Goal: Task Accomplishment & Management: Use online tool/utility

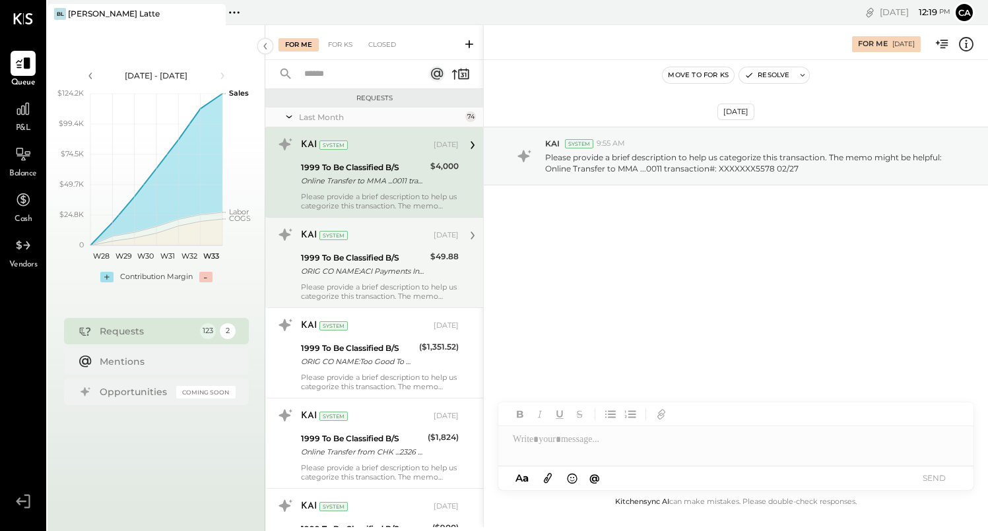
click at [385, 274] on div "ORIG CO NAME:ACI Payments Inc ORIG ID:XXXXXX1602 DESC DATE:241029 CO ENTRY DESC…" at bounding box center [363, 271] width 125 height 13
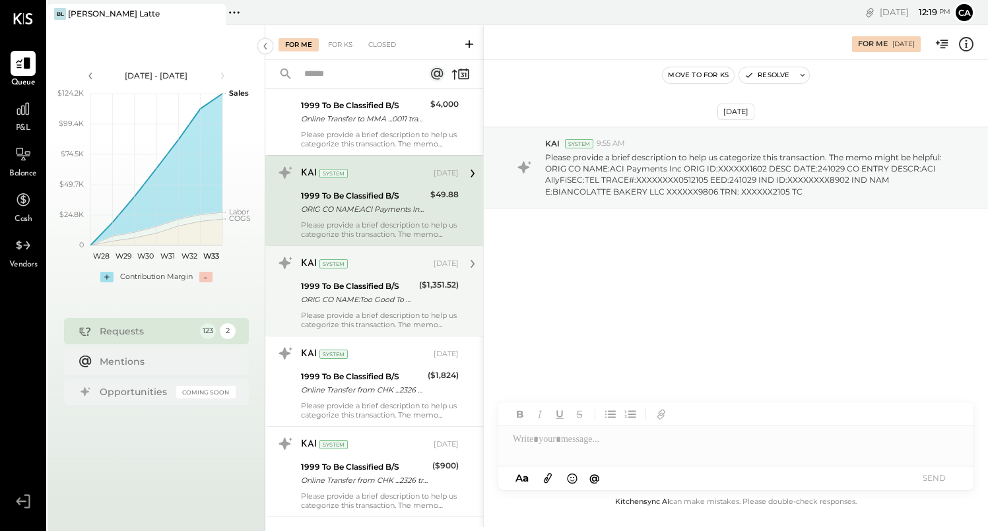
scroll to position [66, 0]
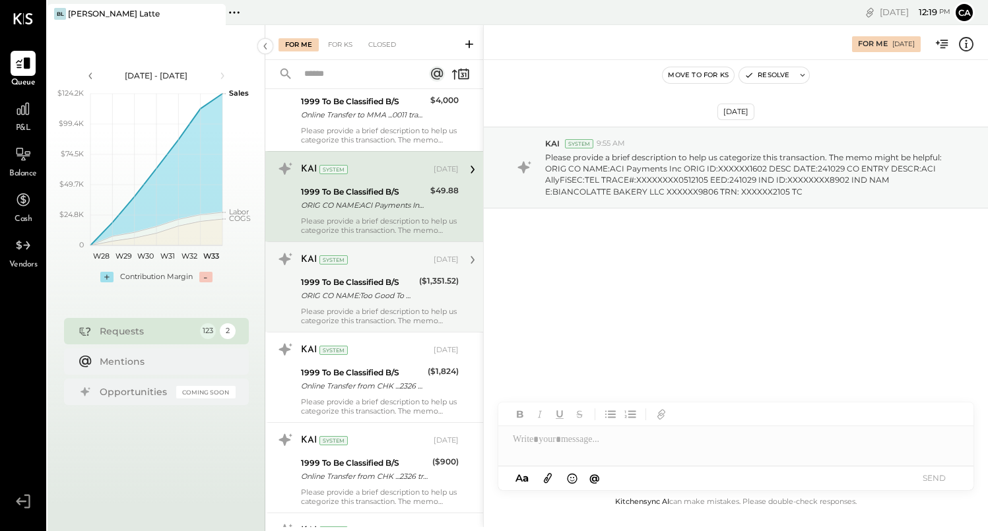
click at [399, 303] on div "1999 To Be Classified B/S ORIG CO NAME:Too Good To Go ORIG ID:XXXXXX8818 DESC D…" at bounding box center [358, 288] width 114 height 29
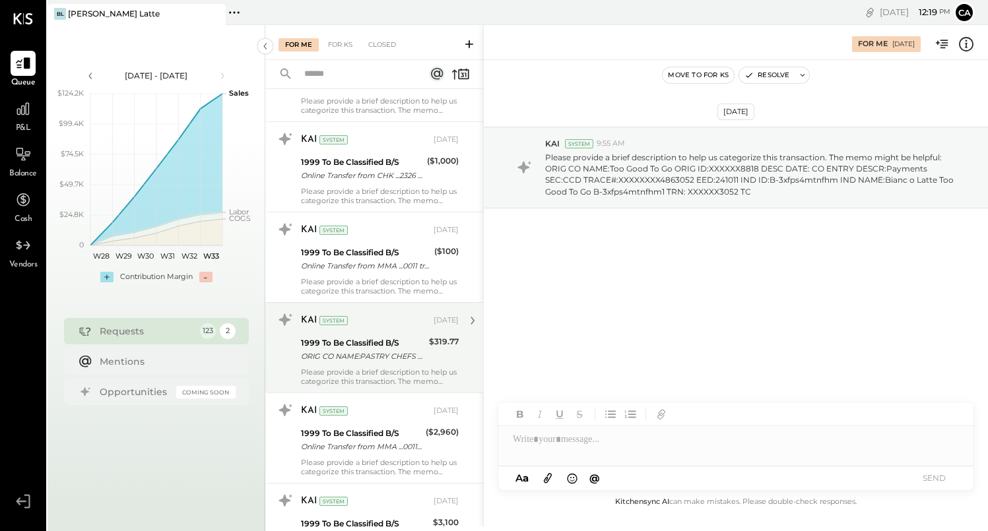
scroll to position [559, 0]
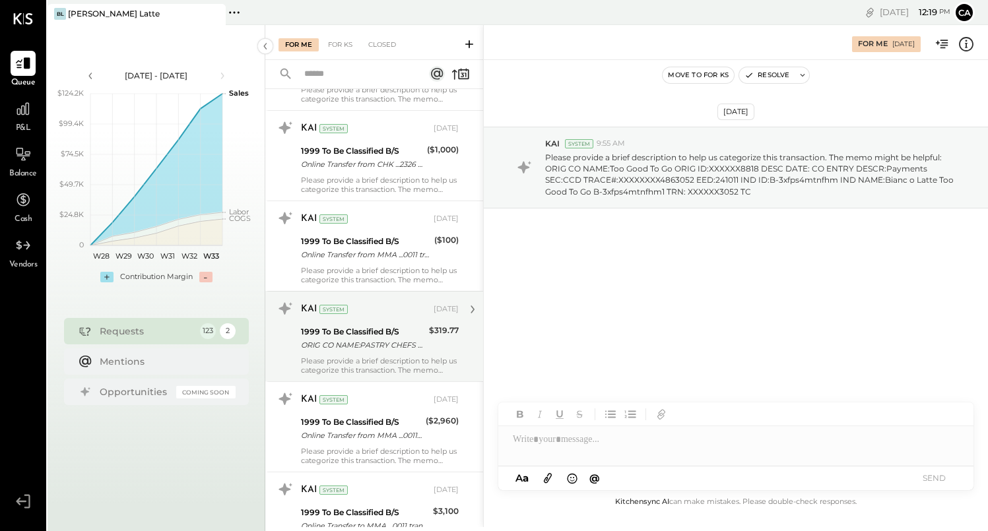
click at [423, 360] on div "Please provide a brief description to help us categorize this transaction. The …" at bounding box center [380, 365] width 158 height 18
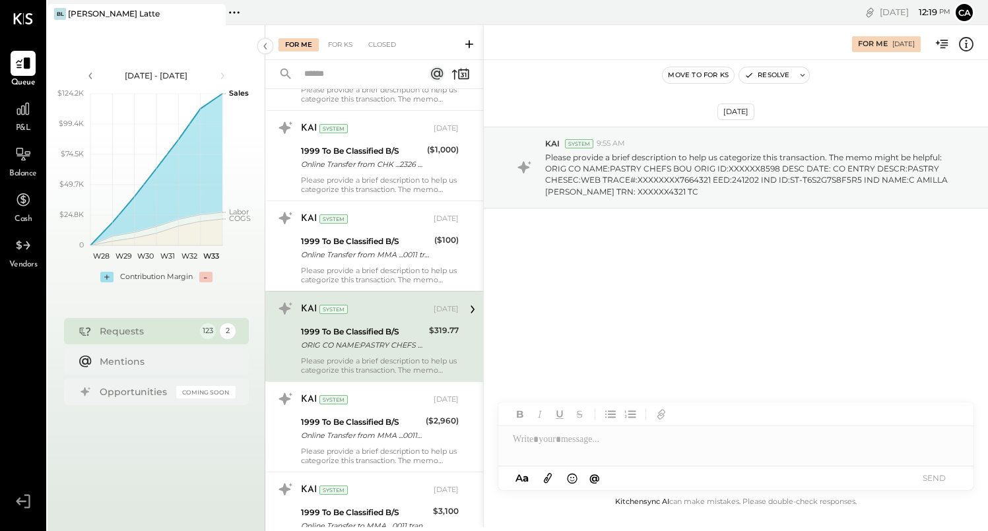
click at [532, 434] on div at bounding box center [735, 439] width 475 height 26
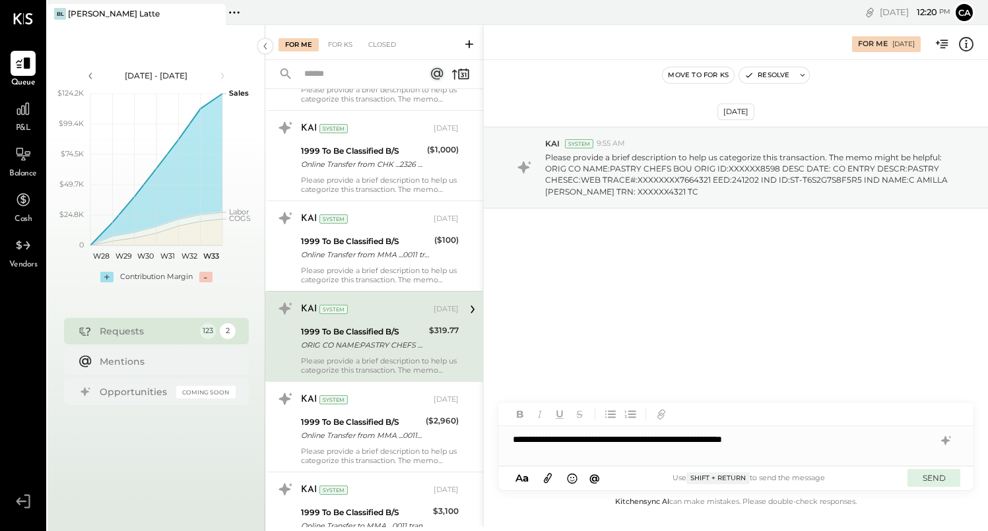
click at [942, 476] on button "SEND" at bounding box center [933, 478] width 53 height 18
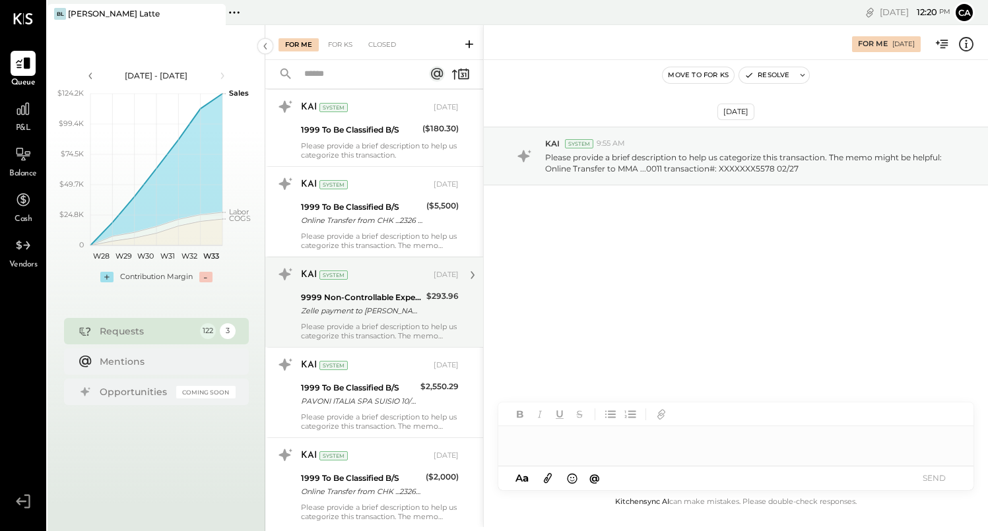
scroll to position [1217, 0]
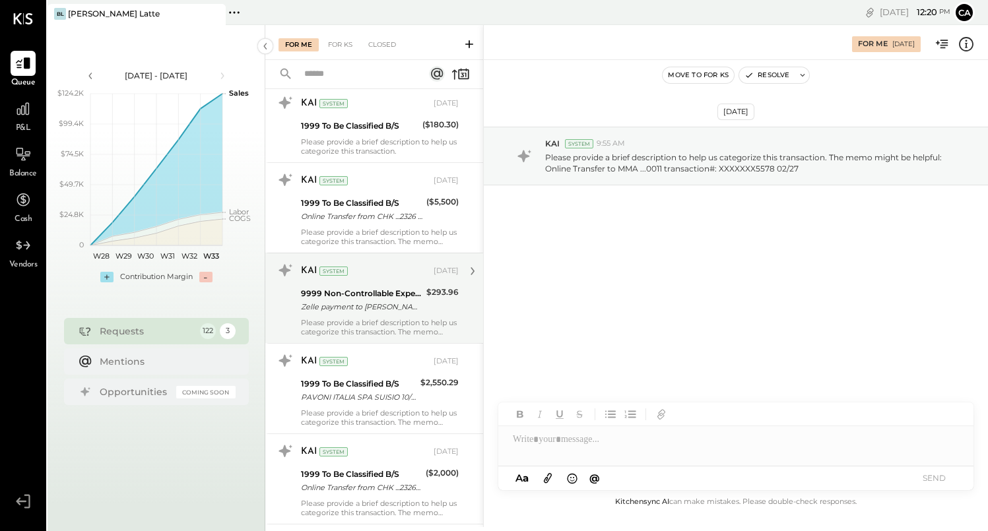
click at [425, 318] on div "Please provide a brief description to help us categorize this transaction. The …" at bounding box center [380, 327] width 158 height 18
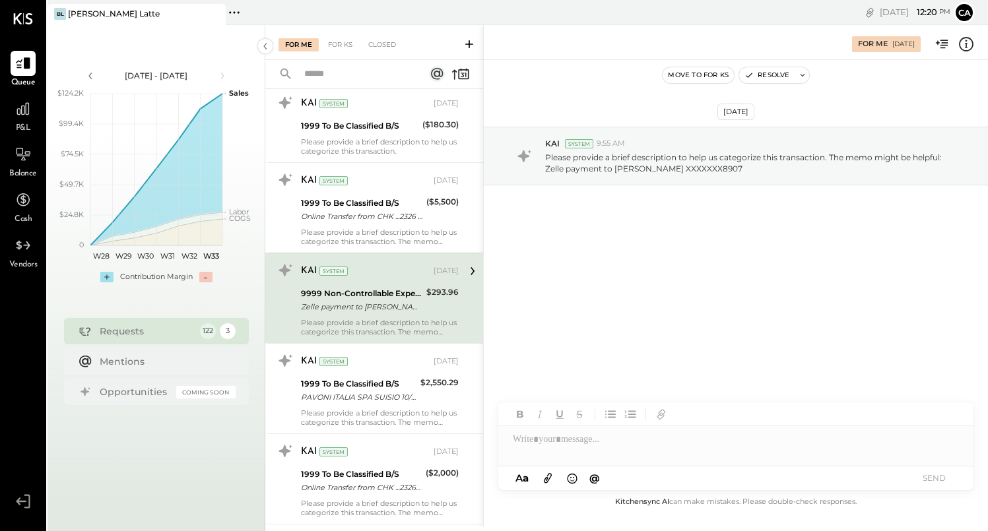
click at [538, 460] on div at bounding box center [735, 446] width 475 height 40
click at [955, 476] on button "SEND" at bounding box center [933, 478] width 53 height 18
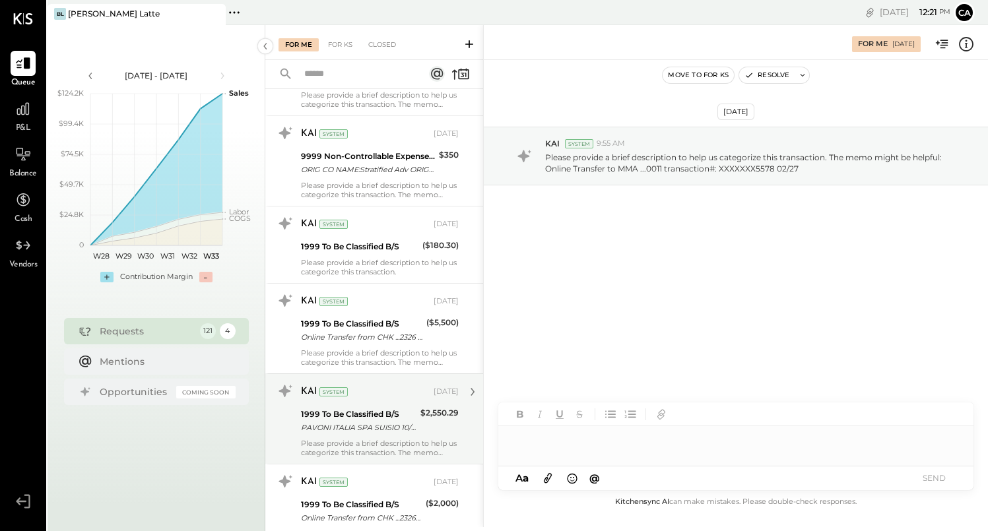
scroll to position [1223, 0]
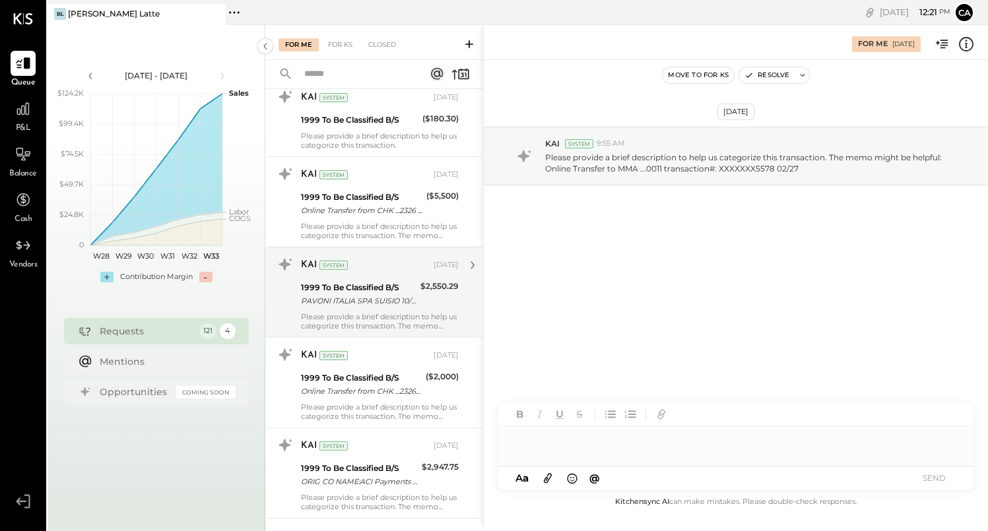
click at [387, 293] on div "1999 To Be Classified B/S" at bounding box center [358, 287] width 115 height 13
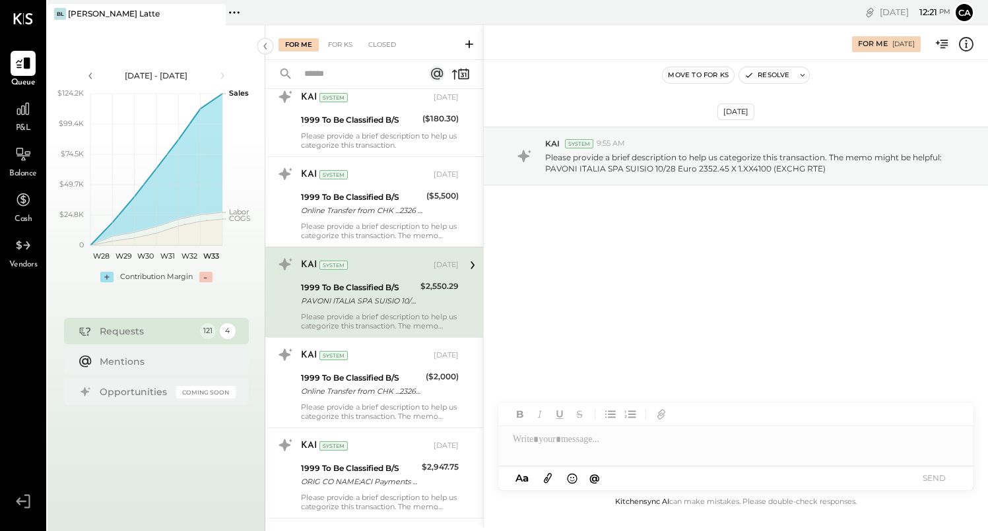
click at [538, 443] on div at bounding box center [735, 439] width 475 height 26
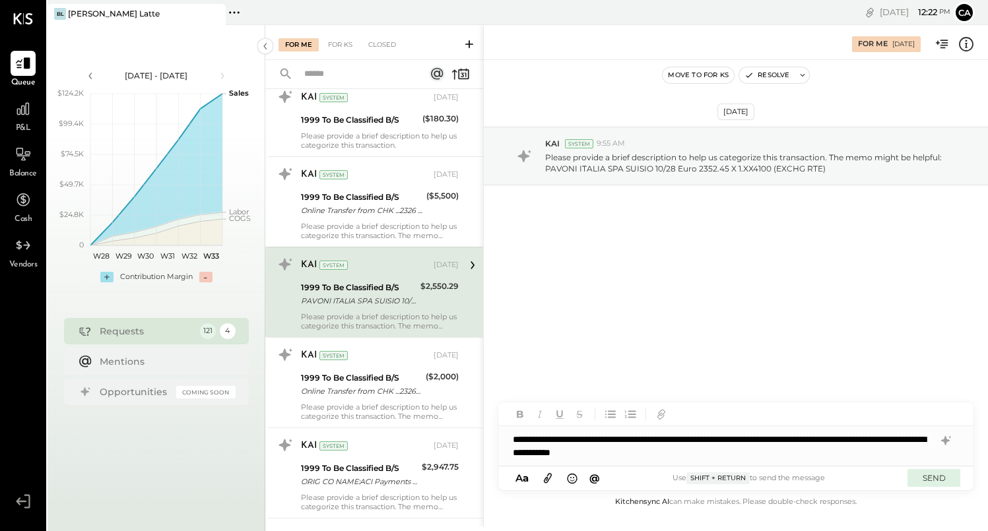
click at [934, 480] on button "SEND" at bounding box center [933, 478] width 53 height 18
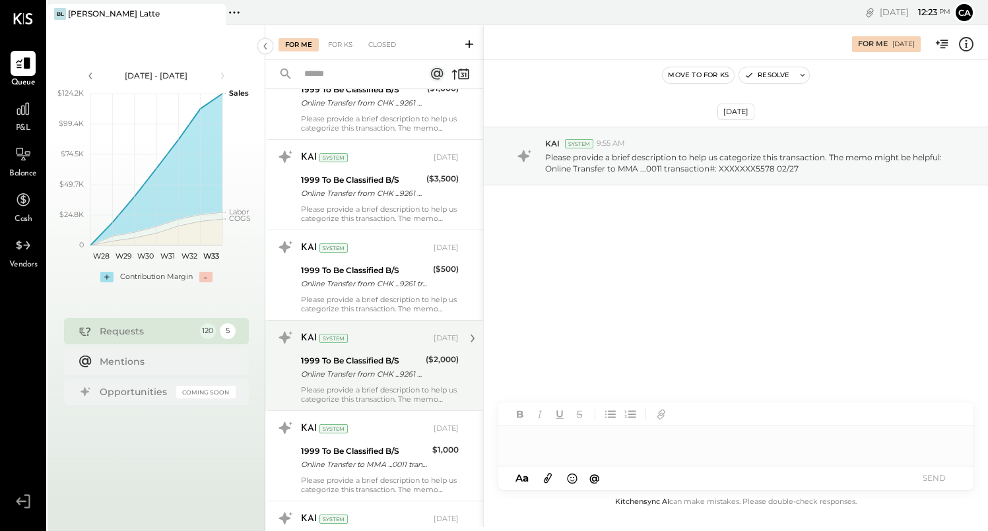
scroll to position [4133, 0]
click at [386, 370] on div "Online Transfer from CHK ...9261 transaction#: XXXXXXX6418" at bounding box center [361, 373] width 121 height 13
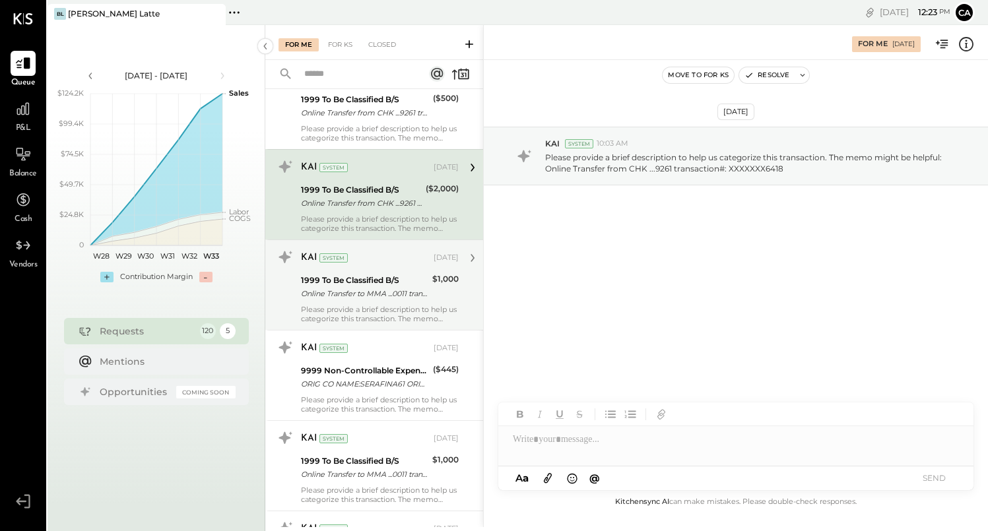
scroll to position [4307, 0]
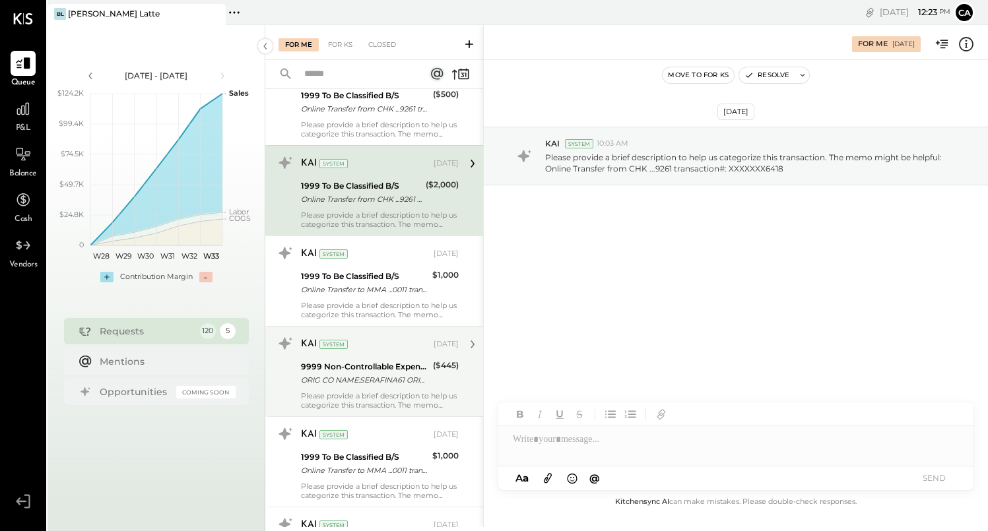
click at [386, 370] on div "9999 Non-Controllable Expenses:Other Income and Expenses:To Be Classified" at bounding box center [365, 366] width 128 height 13
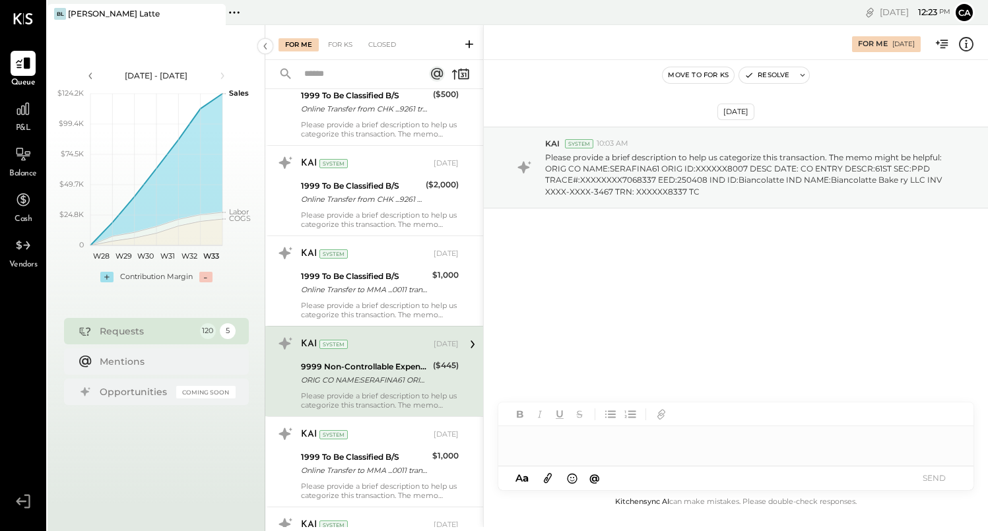
click at [558, 449] on div at bounding box center [735, 446] width 475 height 40
click at [928, 480] on button "SEND" at bounding box center [933, 478] width 53 height 18
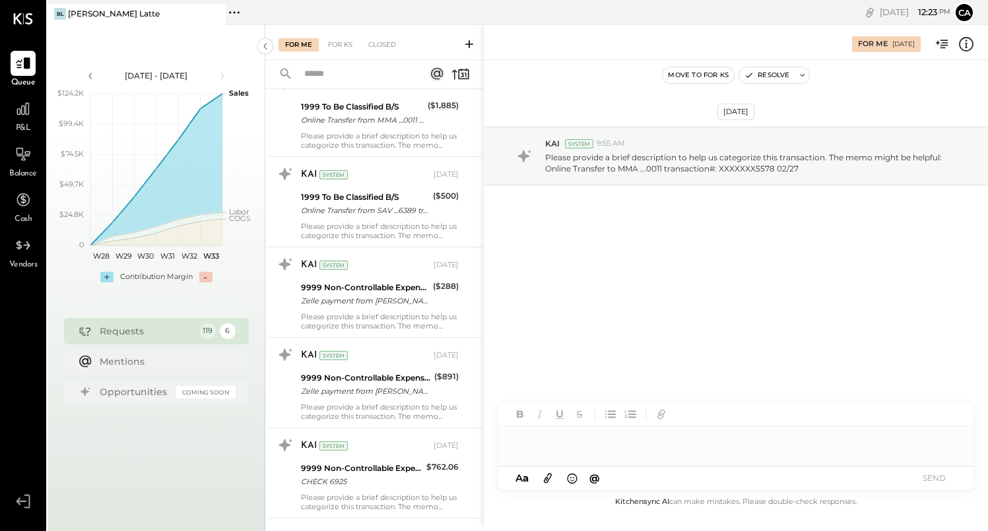
scroll to position [7285, 0]
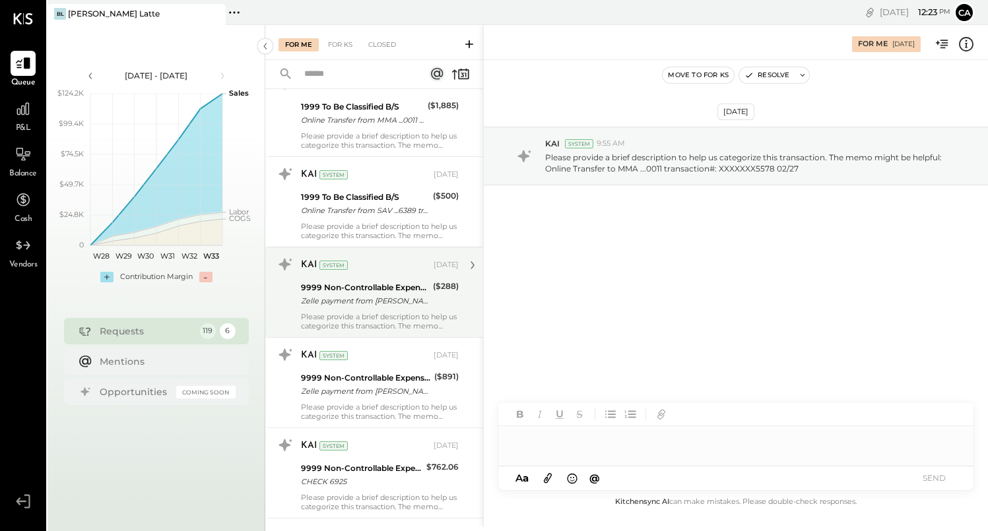
click at [406, 309] on div "KAI System [DATE] 9999 Non-Controllable Expenses:Other Income and Expenses:To B…" at bounding box center [380, 292] width 158 height 77
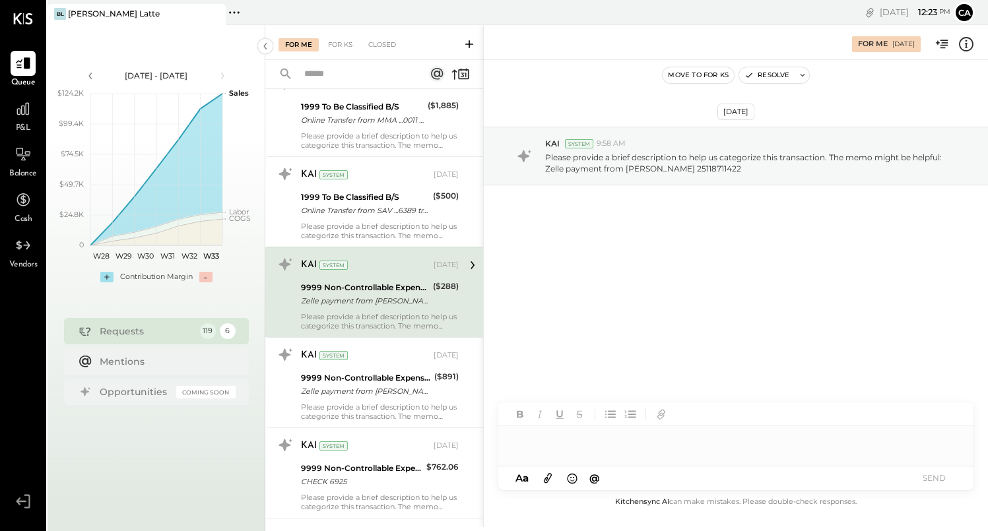
click at [523, 446] on div at bounding box center [735, 439] width 475 height 26
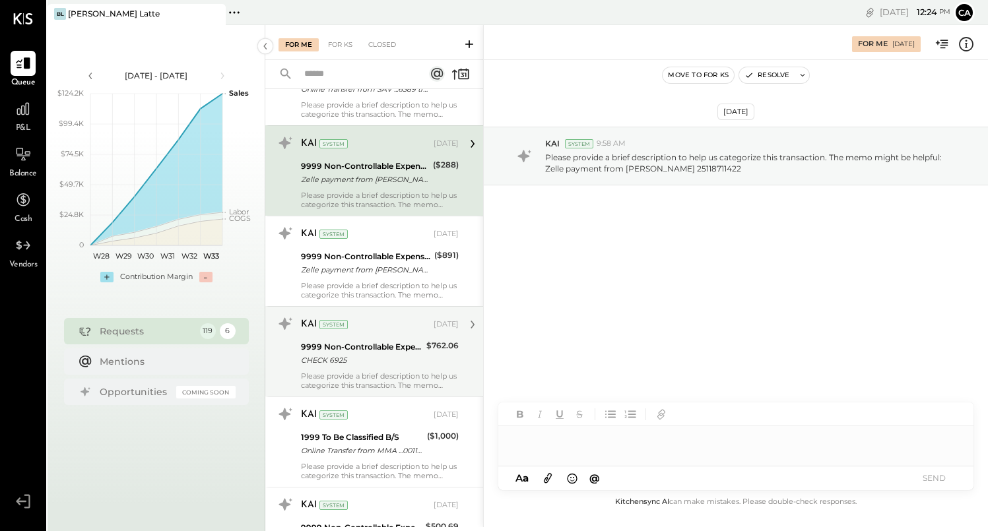
scroll to position [7427, 0]
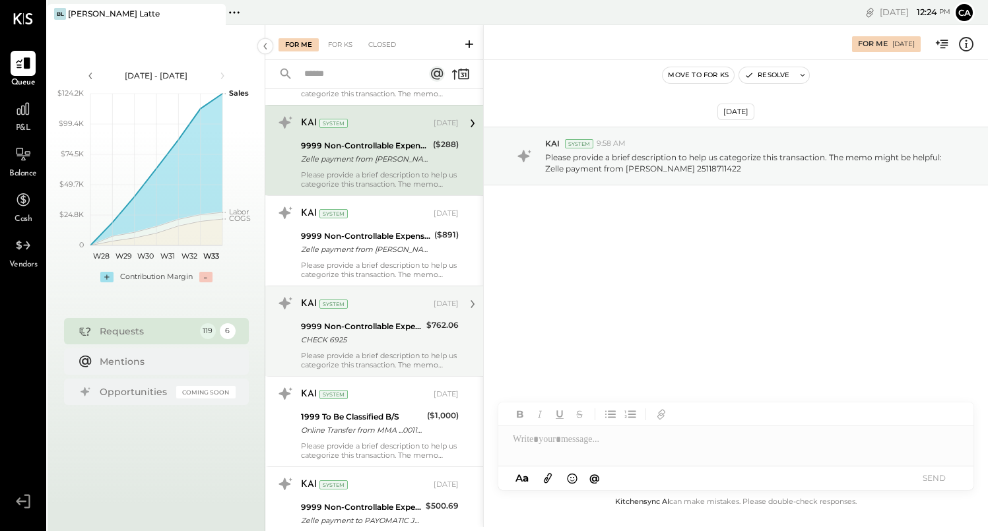
click at [415, 345] on div "CHECK 6925" at bounding box center [361, 339] width 121 height 13
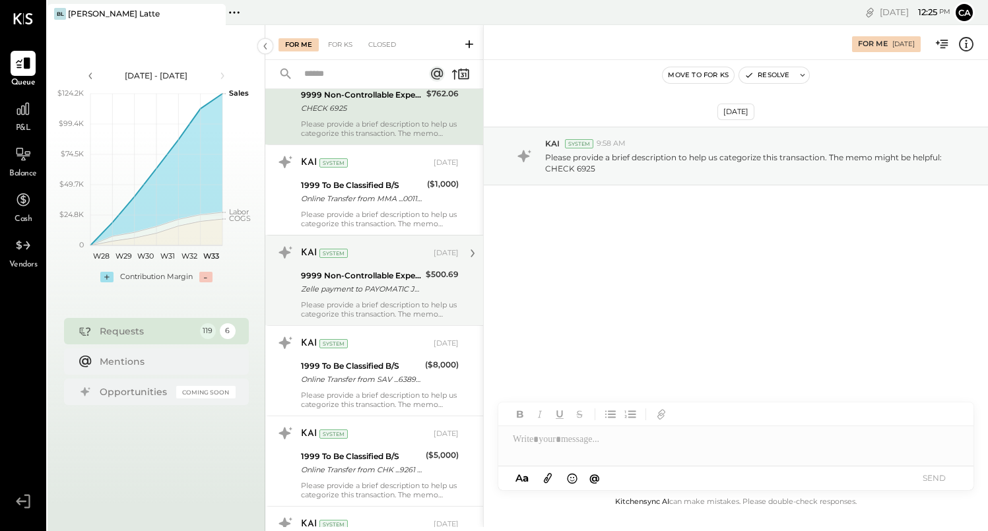
scroll to position [7713, 0]
